Goal: Communication & Community: Share content

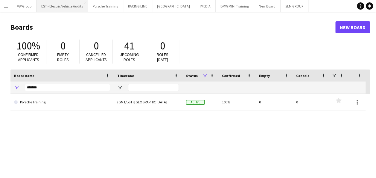
click at [74, 4] on button "EST - Electric Vehicle Audits Close" at bounding box center [61, 6] width 51 height 12
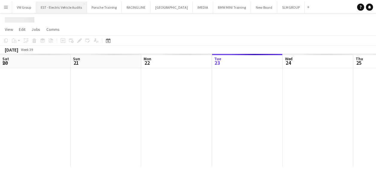
scroll to position [0, 143]
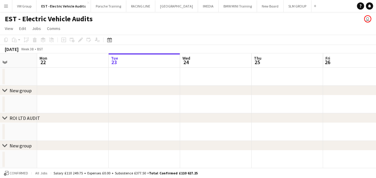
drag, startPoint x: 54, startPoint y: 104, endPoint x: 196, endPoint y: 91, distance: 142.7
click at [194, 91] on div "chevron-right New group chevron-right ROI LTD AUDIT chevron-right New group che…" at bounding box center [188, 124] width 376 height 142
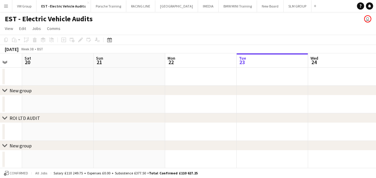
click at [186, 96] on app-calendar-viewport "Thu 18 Fri 19 Sat 20 Sun 21 Mon 22 Tue 23 Wed 24 Thu 25 Fri 26 Sat 27 Sun 28" at bounding box center [188, 124] width 376 height 142
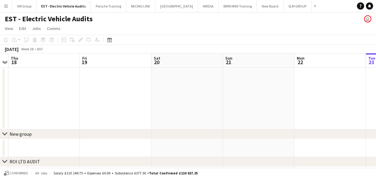
drag, startPoint x: 165, startPoint y: 84, endPoint x: 177, endPoint y: 84, distance: 12.3
click at [178, 84] on app-calendar-viewport "Tue 16 1/1 1 Job Wed 17 Thu 18 Fri 19 Sat 20 Sun 21 Mon 22 Tue 23 Wed 24 Thu 25…" at bounding box center [188, 146] width 376 height 186
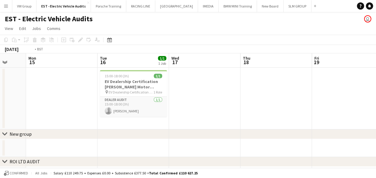
drag, startPoint x: 201, startPoint y: 78, endPoint x: 188, endPoint y: 79, distance: 12.9
click at [239, 74] on app-calendar-viewport "Sat 13 Sun 14 Mon 15 Tue 16 1/1 1 Job Wed 17 Thu 18 Fri 19 Sat 20 Sun 21 Mon 22…" at bounding box center [188, 146] width 376 height 186
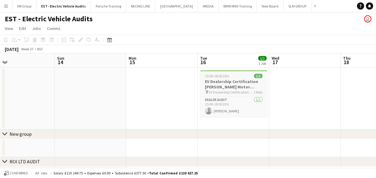
drag, startPoint x: 207, startPoint y: 80, endPoint x: 238, endPoint y: 79, distance: 31.4
click at [239, 78] on app-calendar-viewport "Thu 11 Fri 12 Sat 13 Sun 14 Mon 15 Tue 16 1/1 1 Job Wed 17 Thu 18 Fri 19 Sat 20…" at bounding box center [188, 146] width 376 height 186
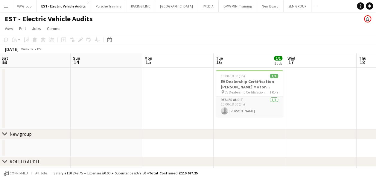
drag, startPoint x: 93, startPoint y: 84, endPoint x: 236, endPoint y: 73, distance: 143.9
click at [223, 74] on app-calendar-viewport "Thu 11 Fri 12 Sat 13 Sun 14 Mon 15 Tue 16 1/1 1 Job Wed 17 Thu 18 Fri 19 Sat 20…" at bounding box center [188, 146] width 376 height 186
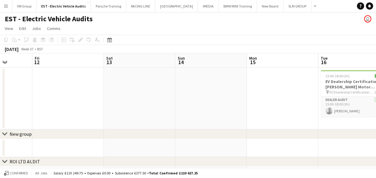
drag, startPoint x: 203, startPoint y: 83, endPoint x: 228, endPoint y: 80, distance: 24.8
click at [227, 80] on app-calendar-viewport "Tue 9 Wed 10 Thu 11 Fri 12 Sat 13 Sun 14 Mon 15 Tue 16 1/1 1 Job Wed 17 Thu 18 …" at bounding box center [188, 146] width 376 height 186
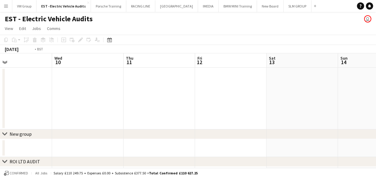
drag, startPoint x: 88, startPoint y: 86, endPoint x: 234, endPoint y: 77, distance: 146.2
click at [228, 77] on app-calendar-viewport "Sun 7 Mon 8 Tue 9 Wed 10 Thu 11 Fri 12 Sat 13 Sun 14 Mon 15 Tue 16 1/1 1 Job We…" at bounding box center [188, 146] width 376 height 186
drag, startPoint x: 108, startPoint y: 80, endPoint x: 236, endPoint y: 75, distance: 127.8
click at [230, 75] on app-calendar-viewport "Thu 4 Fri 5 Sat 6 Sun 7 Mon 8 Tue 9 Wed 10 Thu 11 Fri 12 Sat 13 Sun 14" at bounding box center [188, 146] width 376 height 186
drag, startPoint x: 109, startPoint y: 86, endPoint x: 223, endPoint y: 77, distance: 114.5
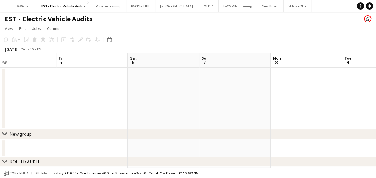
click at [193, 78] on app-calendar-viewport "Tue 2 Wed 3 Thu 4 Fri 5 Sat 6 Sun 7 Mon 8 Tue 9 Wed 10 Thu 11 Fri 12" at bounding box center [188, 146] width 376 height 186
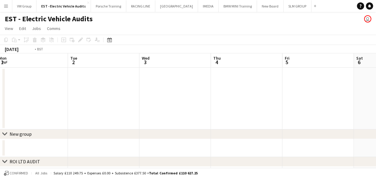
drag, startPoint x: 142, startPoint y: 73, endPoint x: 230, endPoint y: 69, distance: 88.3
click at [196, 73] on app-calendar-viewport "Sat 30 Sun 31 Mon 1 Tue 2 Wed 3 Thu 4 Fri 5 Sat 6 Sun 7 Mon 8 Tue 9" at bounding box center [188, 146] width 376 height 186
drag, startPoint x: 48, startPoint y: 87, endPoint x: 254, endPoint y: 69, distance: 207.7
click at [243, 70] on app-calendar-viewport "Fri 29 1/1 1 Job Sat 30 Sun 31 Mon 1 Tue 2 Wed 3 Thu 4 Fri 5 Sat 6 Sun 7 Mon 8 …" at bounding box center [188, 146] width 376 height 186
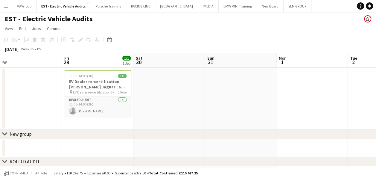
scroll to position [0, 179]
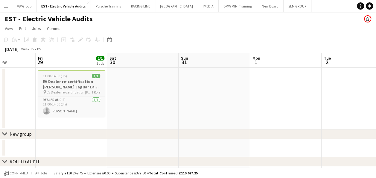
click at [82, 76] on div "11:00-14:00 (3h) 1/1" at bounding box center [71, 76] width 67 height 4
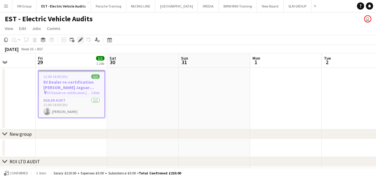
click at [82, 40] on icon "Edit" at bounding box center [80, 39] width 5 height 5
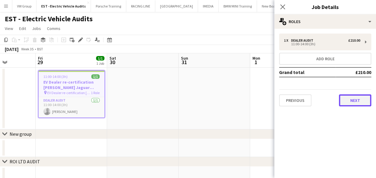
click at [355, 100] on button "Next" at bounding box center [355, 100] width 32 height 12
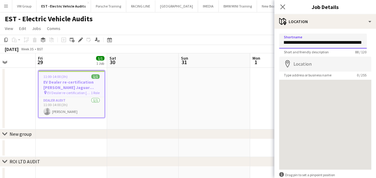
scroll to position [0, 102]
drag, startPoint x: 328, startPoint y: 42, endPoint x: 369, endPoint y: 40, distance: 40.7
click at [369, 41] on form "**********" at bounding box center [325, 119] width 102 height 173
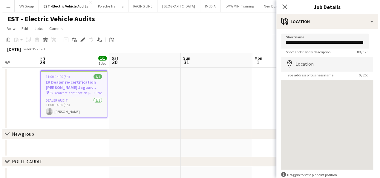
scroll to position [0, 0]
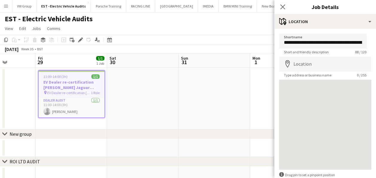
click at [209, 108] on app-date-cell at bounding box center [214, 99] width 71 height 62
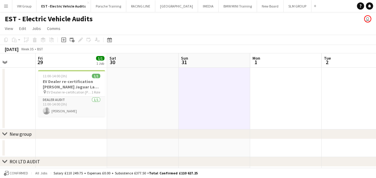
click at [6, 6] on app-icon "Menu" at bounding box center [6, 6] width 5 height 5
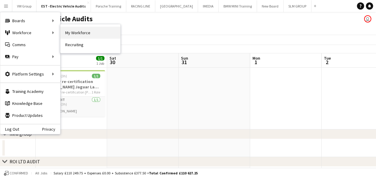
click at [72, 32] on link "My Workforce" at bounding box center [90, 33] width 60 height 12
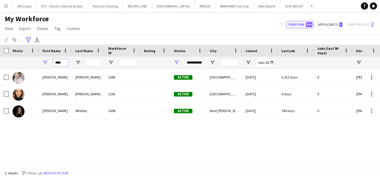
click at [61, 62] on input "****" at bounding box center [60, 62] width 15 height 7
type input "*"
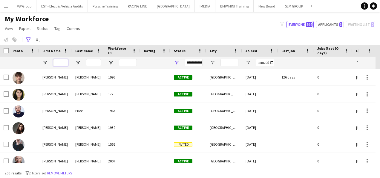
click at [58, 63] on input "First Name Filter Input" at bounding box center [60, 62] width 15 height 7
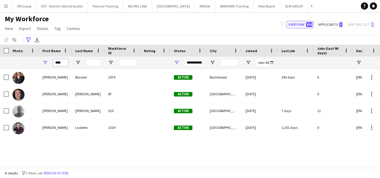
type input "*****"
type input "********"
type input "**********"
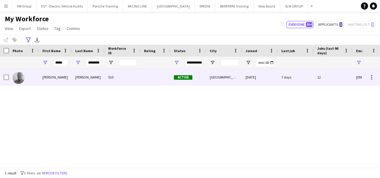
click at [83, 77] on div "[PERSON_NAME]" at bounding box center [88, 77] width 33 height 16
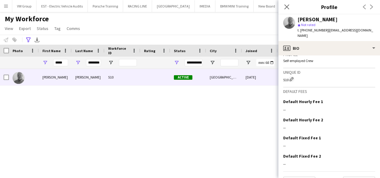
scroll to position [481, 0]
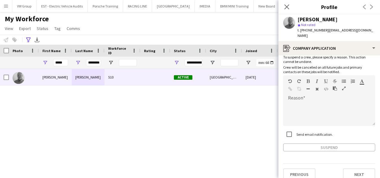
scroll to position [36, 0]
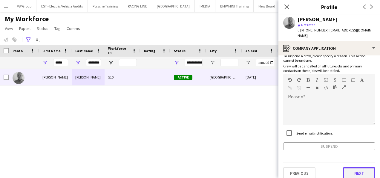
click at [354, 168] on button "Next" at bounding box center [359, 173] width 32 height 12
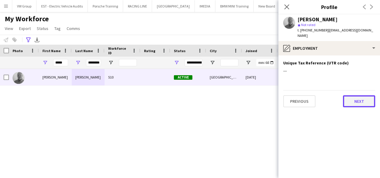
click at [365, 95] on button "Next" at bounding box center [359, 101] width 32 height 12
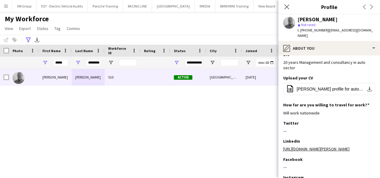
scroll to position [57, 0]
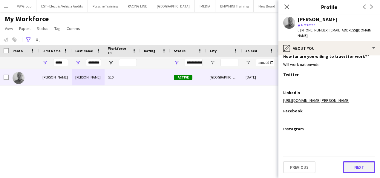
click at [359, 169] on button "Next" at bounding box center [359, 167] width 32 height 12
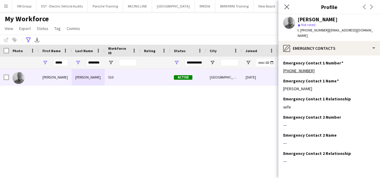
scroll to position [19, 0]
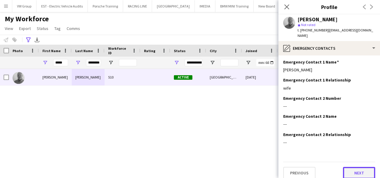
click at [360, 167] on button "Next" at bounding box center [359, 173] width 32 height 12
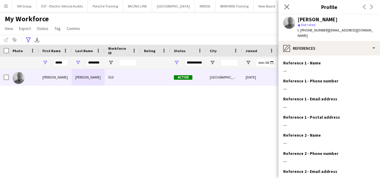
scroll to position [55, 0]
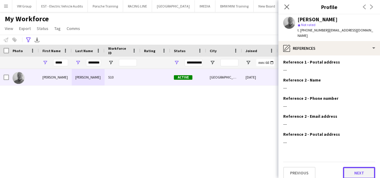
click at [362, 168] on button "Next" at bounding box center [359, 173] width 32 height 12
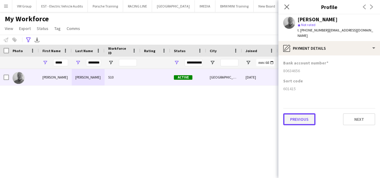
click at [312, 116] on button "Previous" at bounding box center [299, 119] width 32 height 12
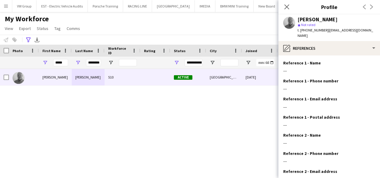
scroll to position [55, 0]
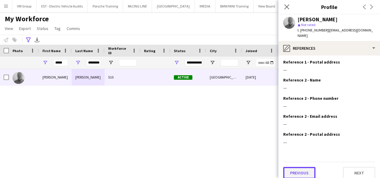
click at [295, 170] on button "Previous" at bounding box center [299, 173] width 32 height 12
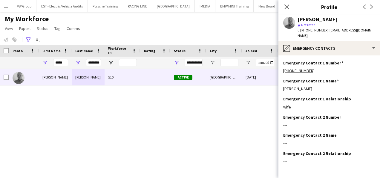
scroll to position [19, 0]
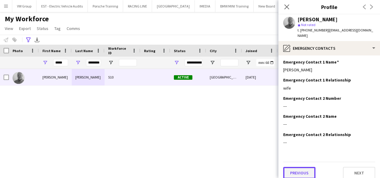
click at [307, 167] on button "Previous" at bounding box center [299, 173] width 32 height 12
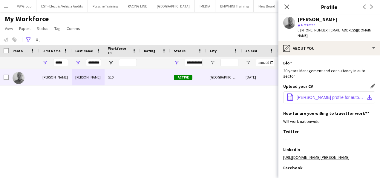
click at [347, 95] on span "Simon profile for auto role play.docx" at bounding box center [331, 97] width 68 height 5
click at [242, 124] on div "simon fretwell 510 Active Nottingham 26-09-2019 7 days 12 simonfret@me.com" at bounding box center [181, 116] width 362 height 94
click at [287, 7] on icon at bounding box center [287, 7] width 6 height 6
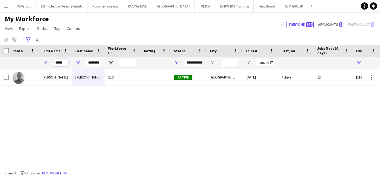
drag, startPoint x: 56, startPoint y: 62, endPoint x: 71, endPoint y: 65, distance: 15.2
click at [71, 65] on div "*****" at bounding box center [55, 63] width 33 height 12
drag, startPoint x: 89, startPoint y: 61, endPoint x: 113, endPoint y: 62, distance: 24.2
click at [113, 62] on div "********" at bounding box center [324, 63] width 648 height 12
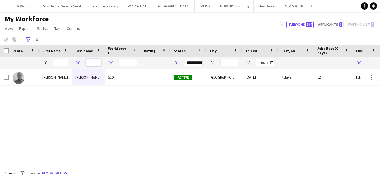
scroll to position [0, 0]
click at [57, 63] on input "First Name Filter Input" at bounding box center [60, 62] width 15 height 7
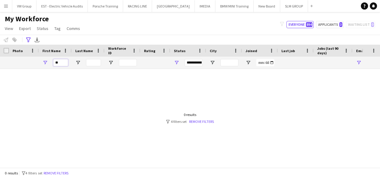
type input "*"
type input "****"
click at [193, 122] on link "Remove filters" at bounding box center [201, 121] width 25 height 4
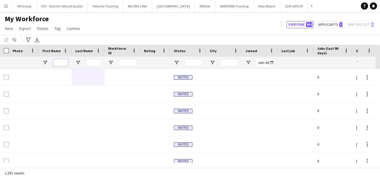
click at [60, 61] on input "First Name Filter Input" at bounding box center [60, 62] width 15 height 7
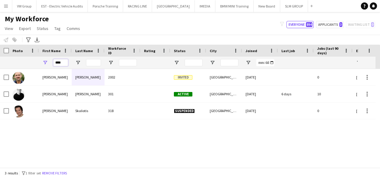
type input "****"
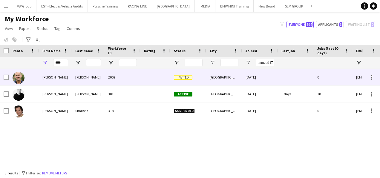
click at [50, 76] on div "[PERSON_NAME]" at bounding box center [55, 77] width 33 height 16
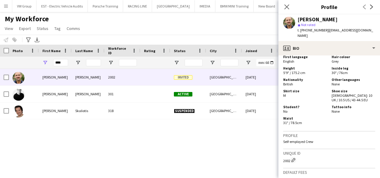
scroll to position [403, 0]
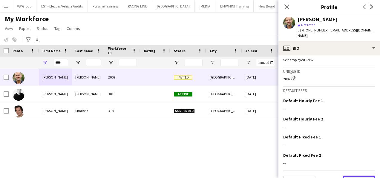
click at [360, 175] on button "Next" at bounding box center [359, 181] width 32 height 12
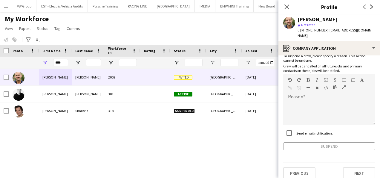
scroll to position [22, 0]
click at [361, 168] on button "Next" at bounding box center [359, 173] width 32 height 12
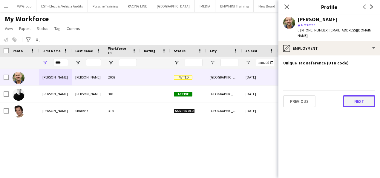
click at [362, 96] on button "Next" at bounding box center [359, 101] width 32 height 12
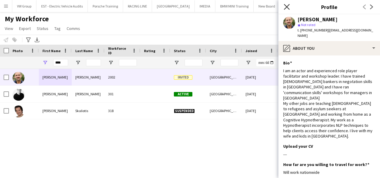
click at [288, 6] on icon at bounding box center [287, 7] width 6 height 6
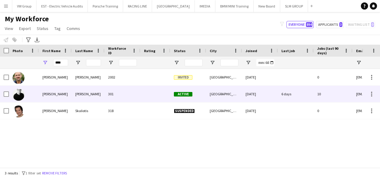
click at [48, 95] on div "[PERSON_NAME]" at bounding box center [55, 94] width 33 height 16
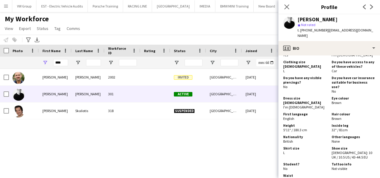
scroll to position [500, 0]
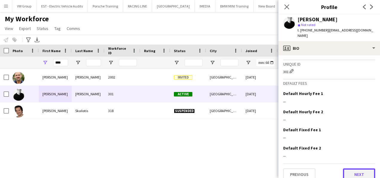
click at [364, 168] on button "Next" at bounding box center [359, 174] width 32 height 12
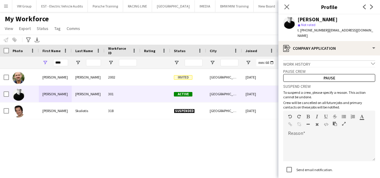
scroll to position [36, 0]
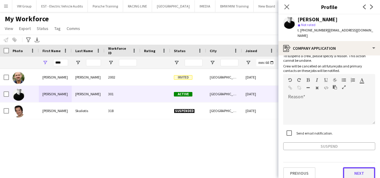
click at [357, 167] on button "Next" at bounding box center [359, 173] width 32 height 12
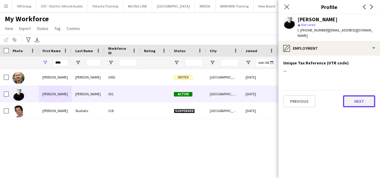
click at [363, 97] on button "Next" at bounding box center [359, 101] width 32 height 12
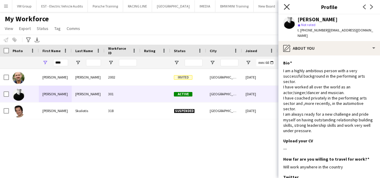
click at [288, 7] on icon "Close pop-in" at bounding box center [287, 7] width 6 height 6
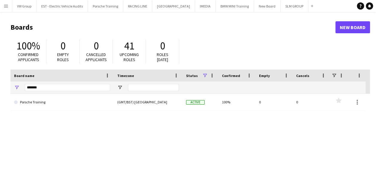
click at [7, 6] on app-icon "Menu" at bounding box center [6, 6] width 5 height 5
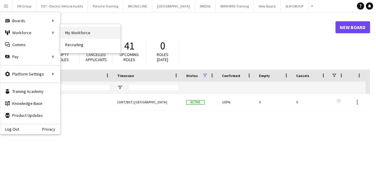
click at [69, 33] on link "My Workforce" at bounding box center [90, 33] width 60 height 12
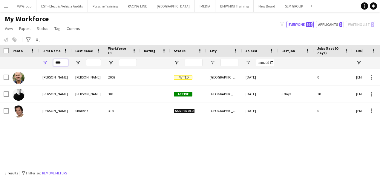
click at [63, 62] on input "****" at bounding box center [60, 62] width 15 height 7
type input "*"
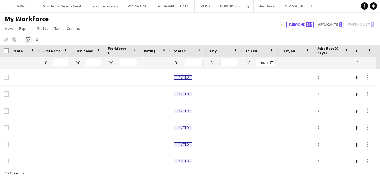
click at [30, 42] on icon "Advanced filters" at bounding box center [28, 39] width 5 height 5
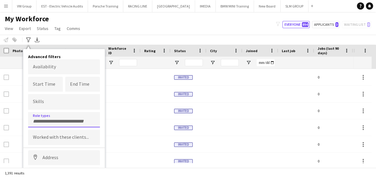
click at [39, 120] on input "Type to search role types..." at bounding box center [64, 120] width 62 height 5
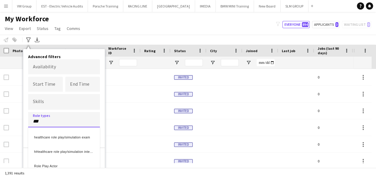
type input "***"
click at [48, 167] on div "Role Play Actor" at bounding box center [64, 165] width 72 height 14
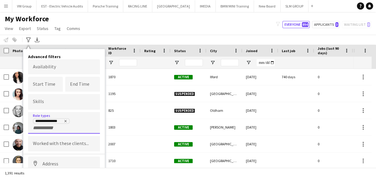
scroll to position [1953, 0]
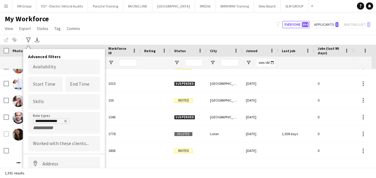
click at [104, 113] on div "**********" at bounding box center [63, 132] width 81 height 166
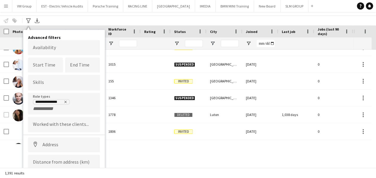
scroll to position [37, 0]
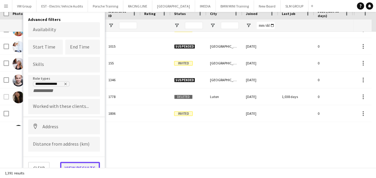
click at [87, 163] on button "View results" at bounding box center [80, 167] width 40 height 12
type input "**********"
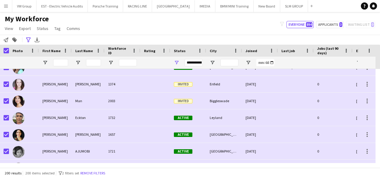
scroll to position [693, 0]
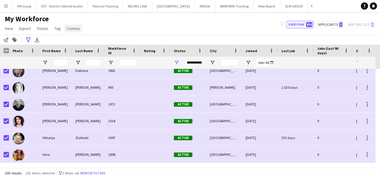
click at [75, 30] on span "Comms" at bounding box center [73, 28] width 13 height 5
click at [81, 42] on span "Send notification" at bounding box center [83, 41] width 31 height 5
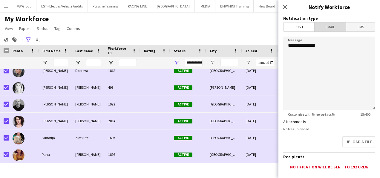
click at [336, 26] on span "Email" at bounding box center [331, 26] width 32 height 9
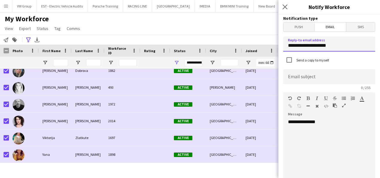
drag, startPoint x: 338, startPoint y: 46, endPoint x: 288, endPoint y: 45, distance: 50.2
click at [288, 45] on input "**********" at bounding box center [329, 43] width 92 height 15
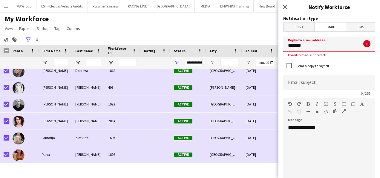
type input "**********"
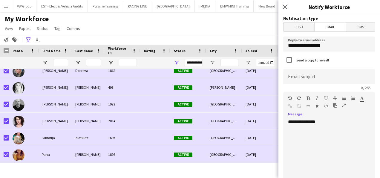
click at [292, 129] on div "**********" at bounding box center [327, 155] width 88 height 72
click at [327, 122] on div "**********" at bounding box center [327, 155] width 88 height 72
click at [292, 131] on div at bounding box center [327, 134] width 78 height 6
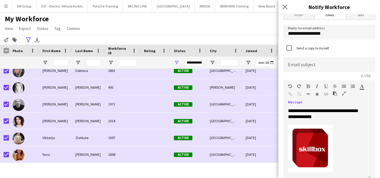
drag, startPoint x: 364, startPoint y: 146, endPoint x: 364, endPoint y: 141, distance: 5.4
click at [364, 140] on div "**********" at bounding box center [327, 143] width 88 height 72
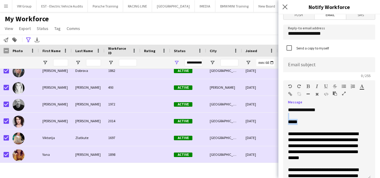
drag, startPoint x: 297, startPoint y: 124, endPoint x: 288, endPoint y: 117, distance: 10.8
click at [288, 117] on div "**********" at bounding box center [327, 143] width 88 height 72
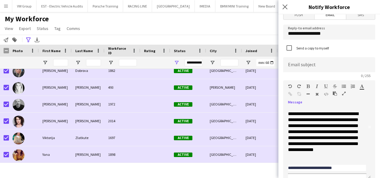
click at [318, 125] on div "**********" at bounding box center [324, 135] width 73 height 48
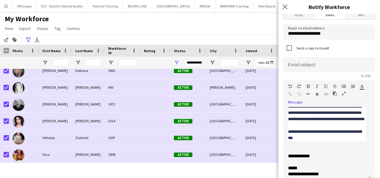
scroll to position [223, 0]
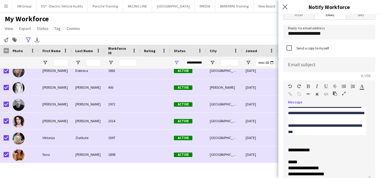
click at [357, 135] on p "**********" at bounding box center [327, 69] width 78 height 132
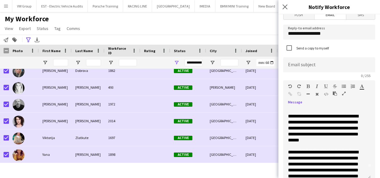
scroll to position [0, 0]
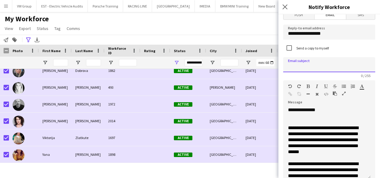
click at [296, 66] on input at bounding box center [329, 64] width 92 height 15
drag, startPoint x: 307, startPoint y: 66, endPoint x: 287, endPoint y: 63, distance: 20.2
click at [286, 63] on input "**********" at bounding box center [329, 64] width 92 height 15
type input "******"
drag, startPoint x: 306, startPoint y: 67, endPoint x: 288, endPoint y: 65, distance: 18.0
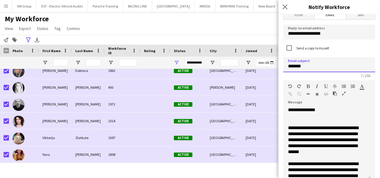
click at [288, 65] on input "******" at bounding box center [329, 64] width 92 height 15
type input "*"
type input "*******"
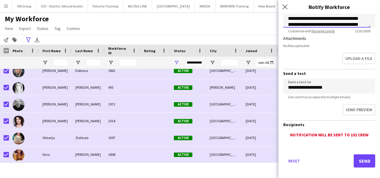
scroll to position [167, 0]
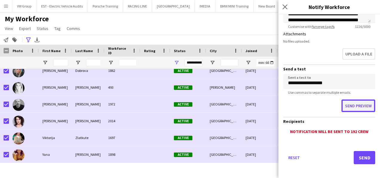
click at [361, 105] on button "Send preview" at bounding box center [359, 105] width 34 height 13
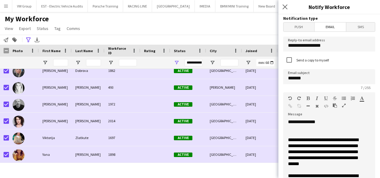
scroll to position [1, 0]
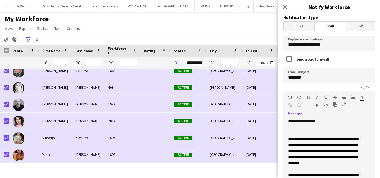
click at [324, 121] on div "**********" at bounding box center [327, 154] width 88 height 72
click at [290, 130] on div at bounding box center [327, 133] width 78 height 6
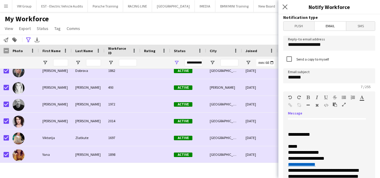
scroll to position [256, 0]
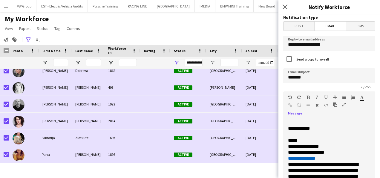
click at [295, 119] on div at bounding box center [327, 116] width 78 height 6
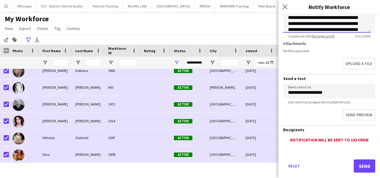
scroll to position [169, 0]
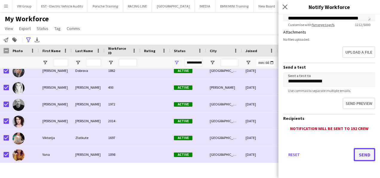
click at [360, 155] on button "Send" at bounding box center [365, 154] width 22 height 13
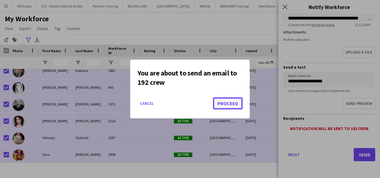
click at [227, 104] on button "Proceed" at bounding box center [228, 103] width 30 height 12
